Goal: Task Accomplishment & Management: Use online tool/utility

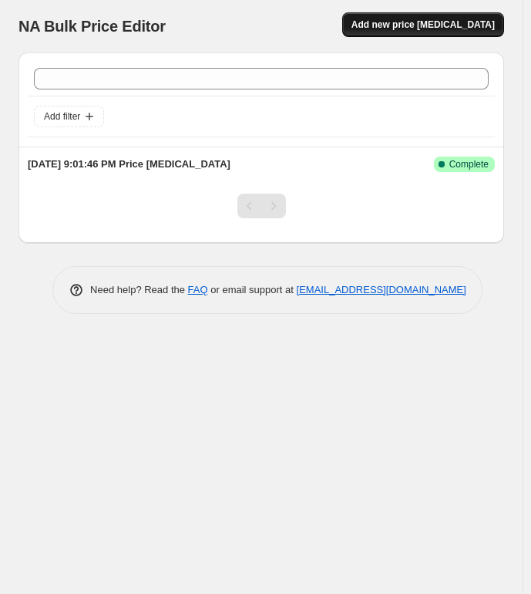
click at [413, 29] on span "Add new price [MEDICAL_DATA]" at bounding box center [423, 25] width 143 height 12
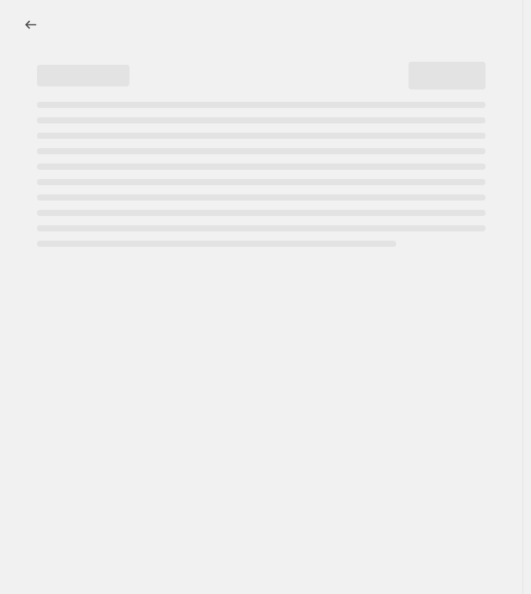
select select "percentage"
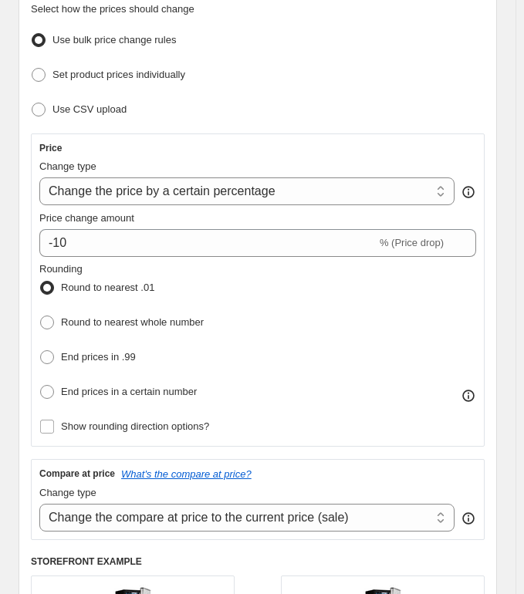
scroll to position [231, 0]
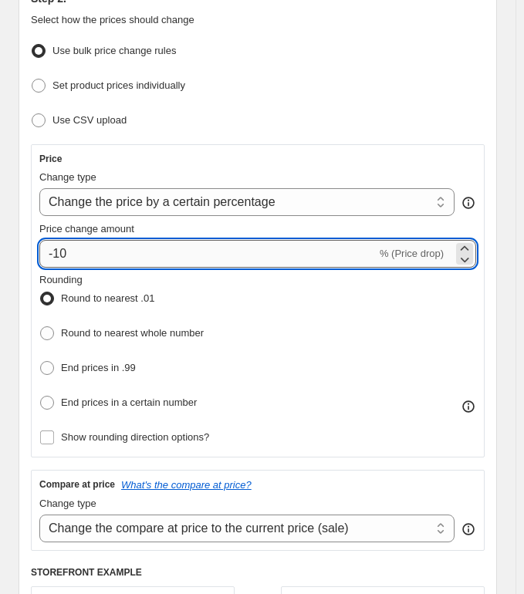
drag, startPoint x: 58, startPoint y: 252, endPoint x: 102, endPoint y: 258, distance: 44.3
click at [102, 258] on input "-10" at bounding box center [207, 254] width 337 height 28
type input "-1"
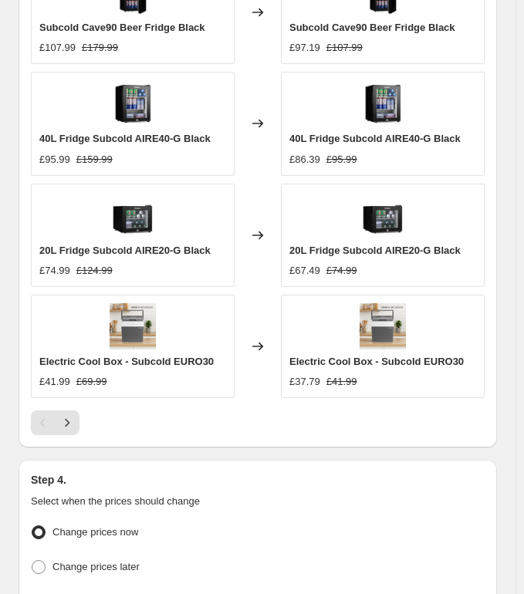
scroll to position [1617, 0]
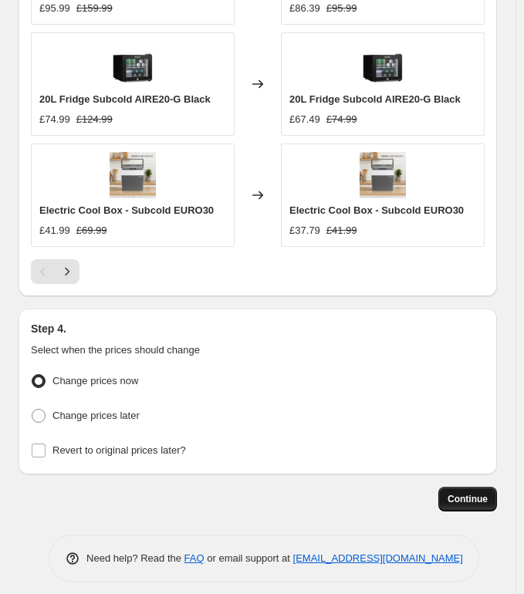
type input "-20"
click at [477, 494] on span "Continue" at bounding box center [467, 499] width 40 height 12
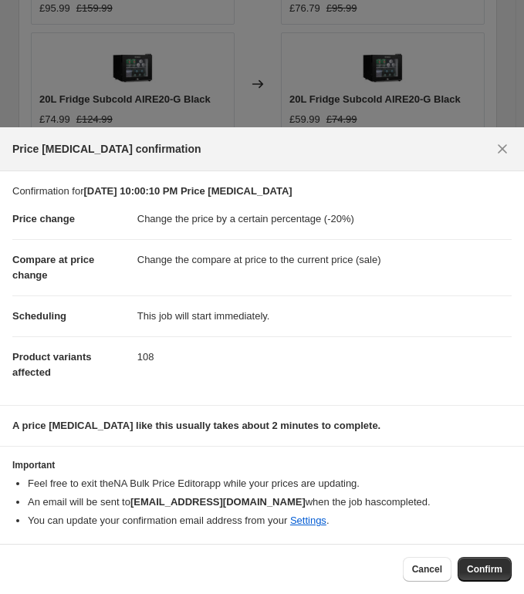
click at [467, 566] on span "Confirm" at bounding box center [484, 569] width 35 height 12
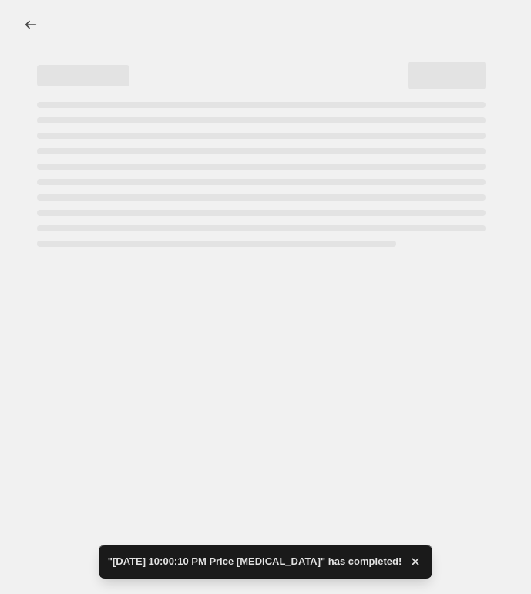
select select "percentage"
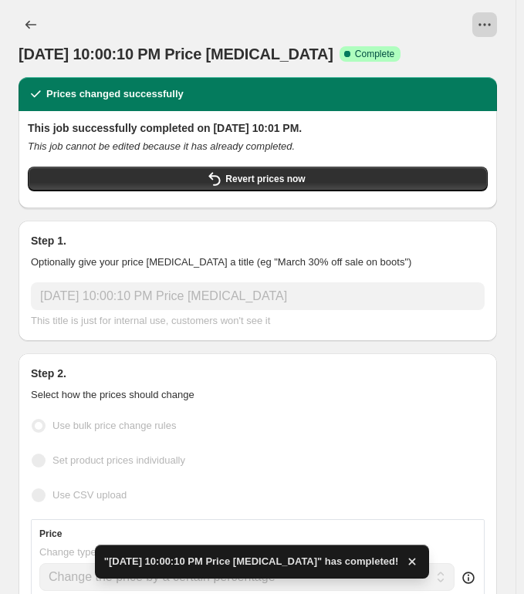
click at [490, 25] on icon "View actions for Sep 15, 2025, 10:00:10 PM Price change job" at bounding box center [484, 24] width 15 height 15
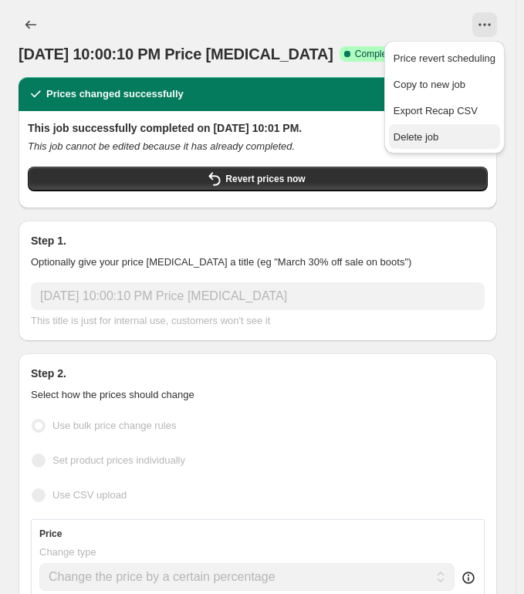
click at [443, 134] on span "Delete job" at bounding box center [444, 137] width 102 height 15
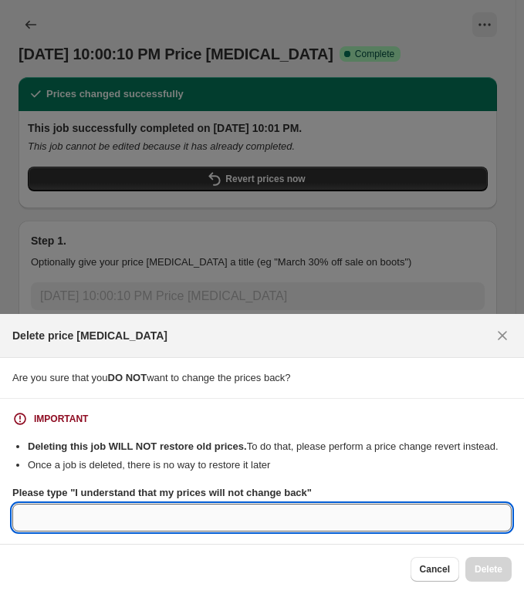
click at [390, 513] on input "Please type "I understand that my prices will not change back"" at bounding box center [261, 518] width 499 height 28
click at [216, 506] on input "Please type "I understand that my prices will not change back"" at bounding box center [261, 518] width 499 height 28
click at [504, 337] on icon "Close" at bounding box center [502, 335] width 9 height 9
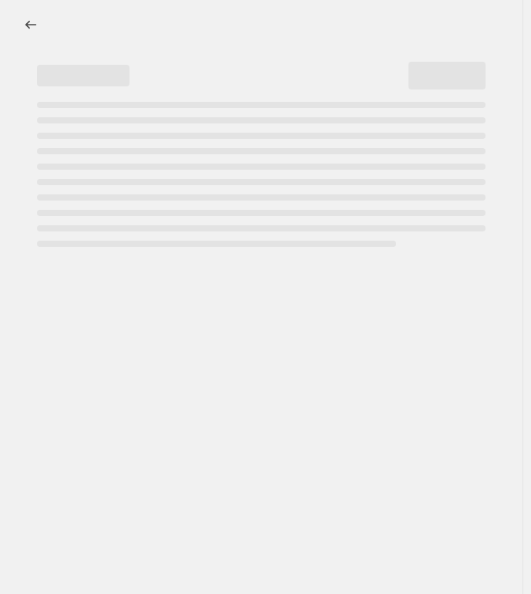
select select "percentage"
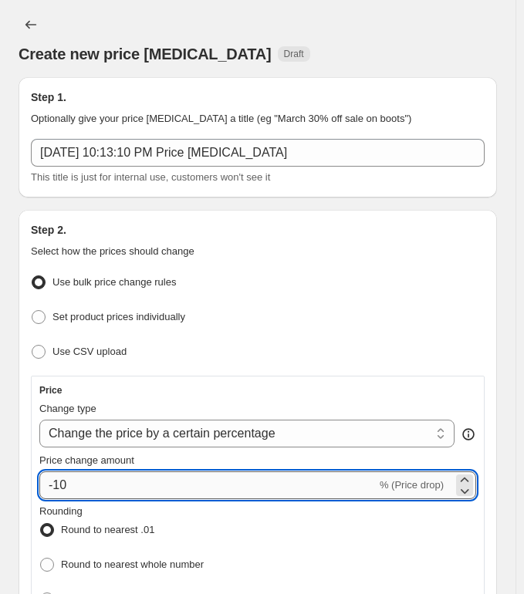
drag, startPoint x: 53, startPoint y: 483, endPoint x: 178, endPoint y: 471, distance: 125.6
click at [178, 471] on input "-10" at bounding box center [207, 485] width 337 height 28
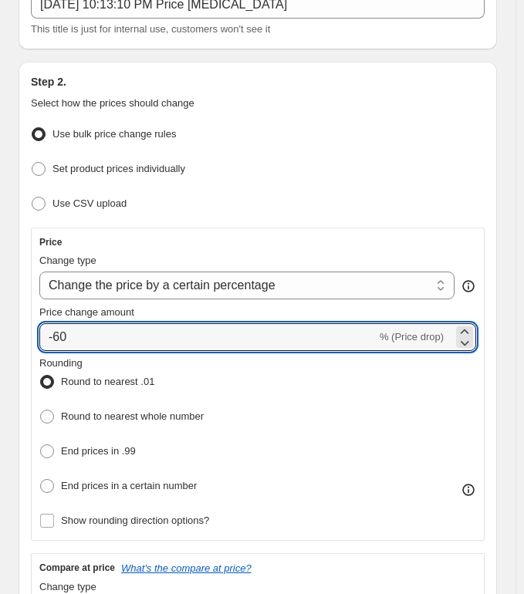
scroll to position [154, 0]
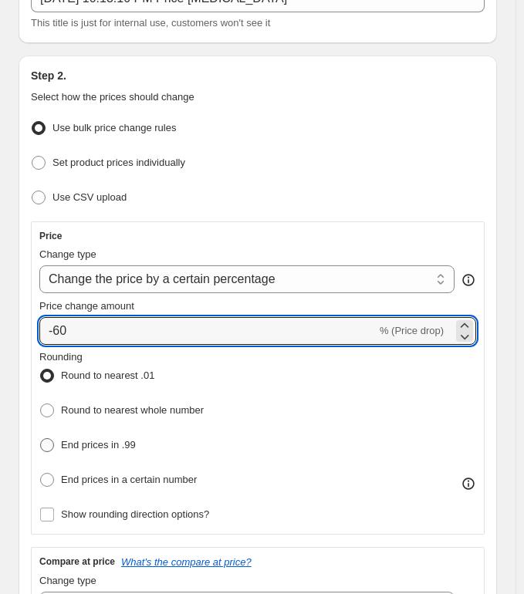
type input "-60"
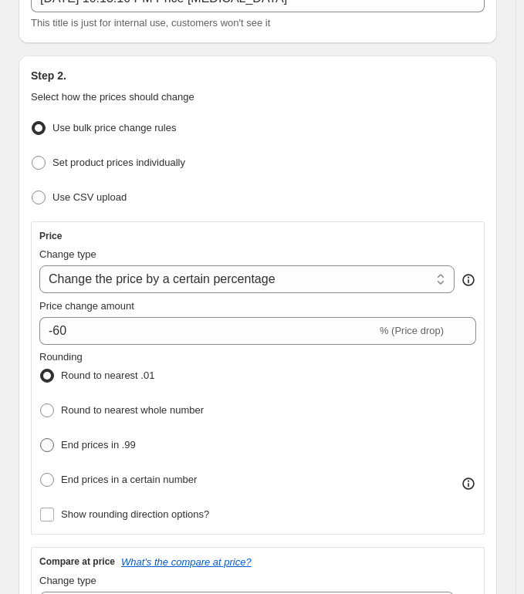
click at [56, 445] on label "End prices in .99" at bounding box center [87, 445] width 96 height 22
click at [41, 439] on input "End prices in .99" at bounding box center [40, 438] width 1 height 1
radio input "true"
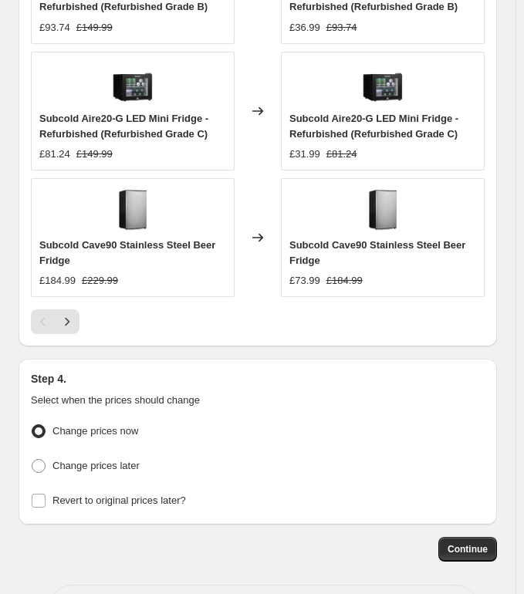
scroll to position [1679, 0]
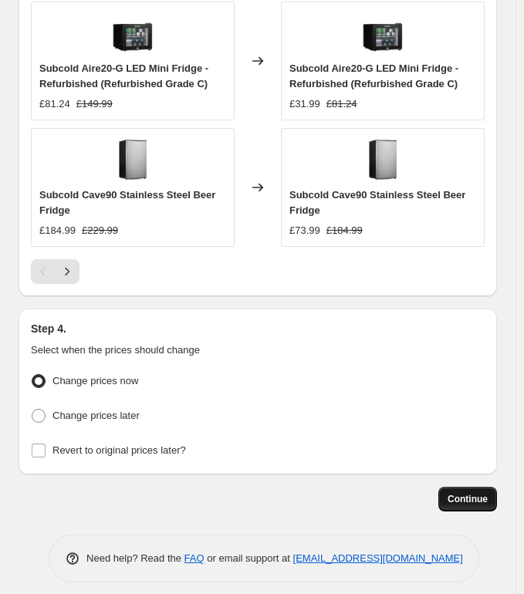
click at [482, 493] on span "Continue" at bounding box center [467, 499] width 40 height 12
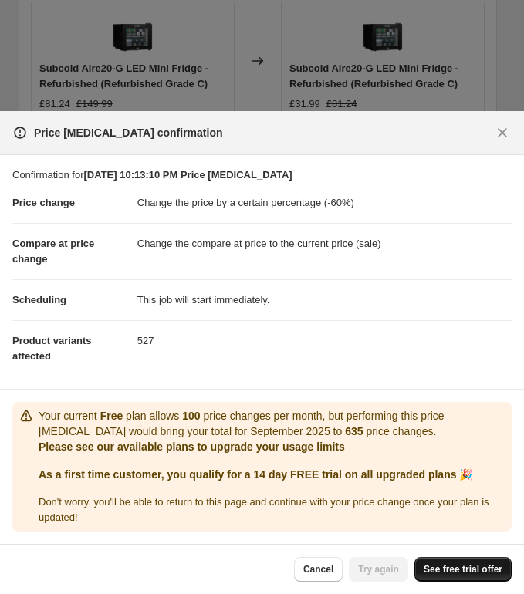
click at [471, 570] on span "See free trial offer" at bounding box center [462, 569] width 79 height 12
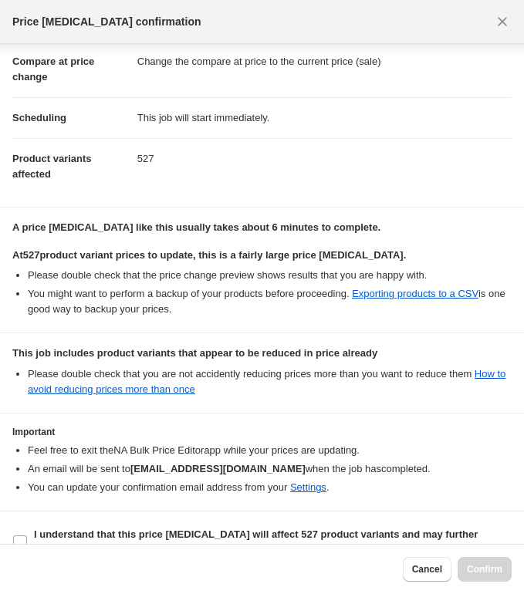
scroll to position [100, 0]
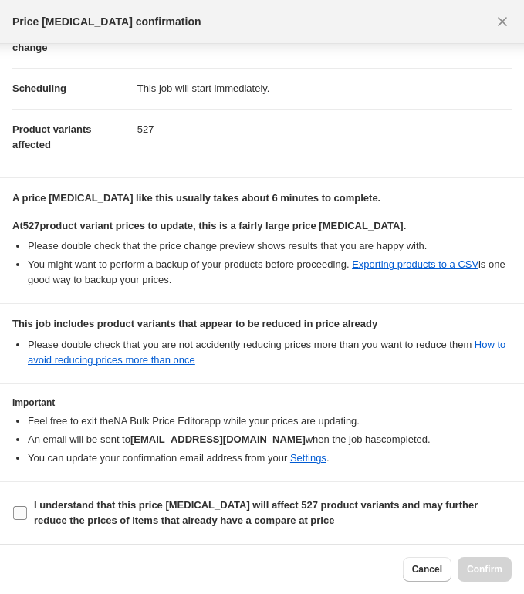
click at [25, 519] on input "I understand that this price change job will affect 527 product variants and ma…" at bounding box center [20, 513] width 14 height 14
checkbox input "true"
click at [490, 564] on span "Confirm" at bounding box center [484, 569] width 35 height 12
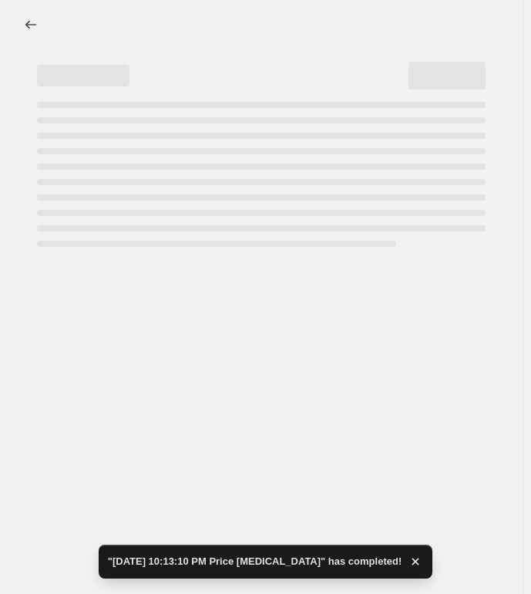
select select "percentage"
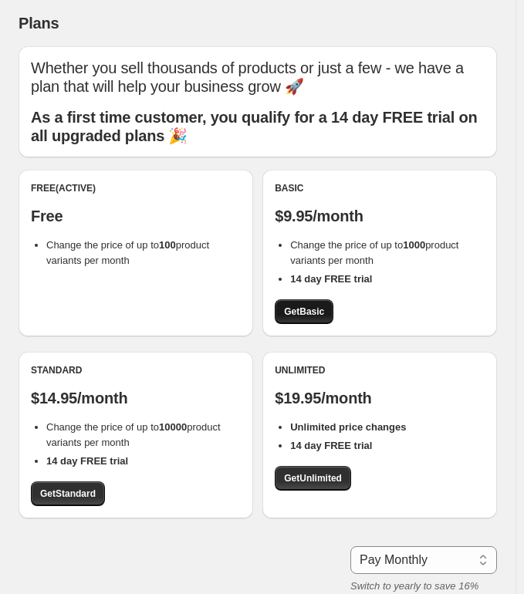
click at [315, 311] on span "Get Basic" at bounding box center [304, 311] width 40 height 12
